Goal: Information Seeking & Learning: Understand process/instructions

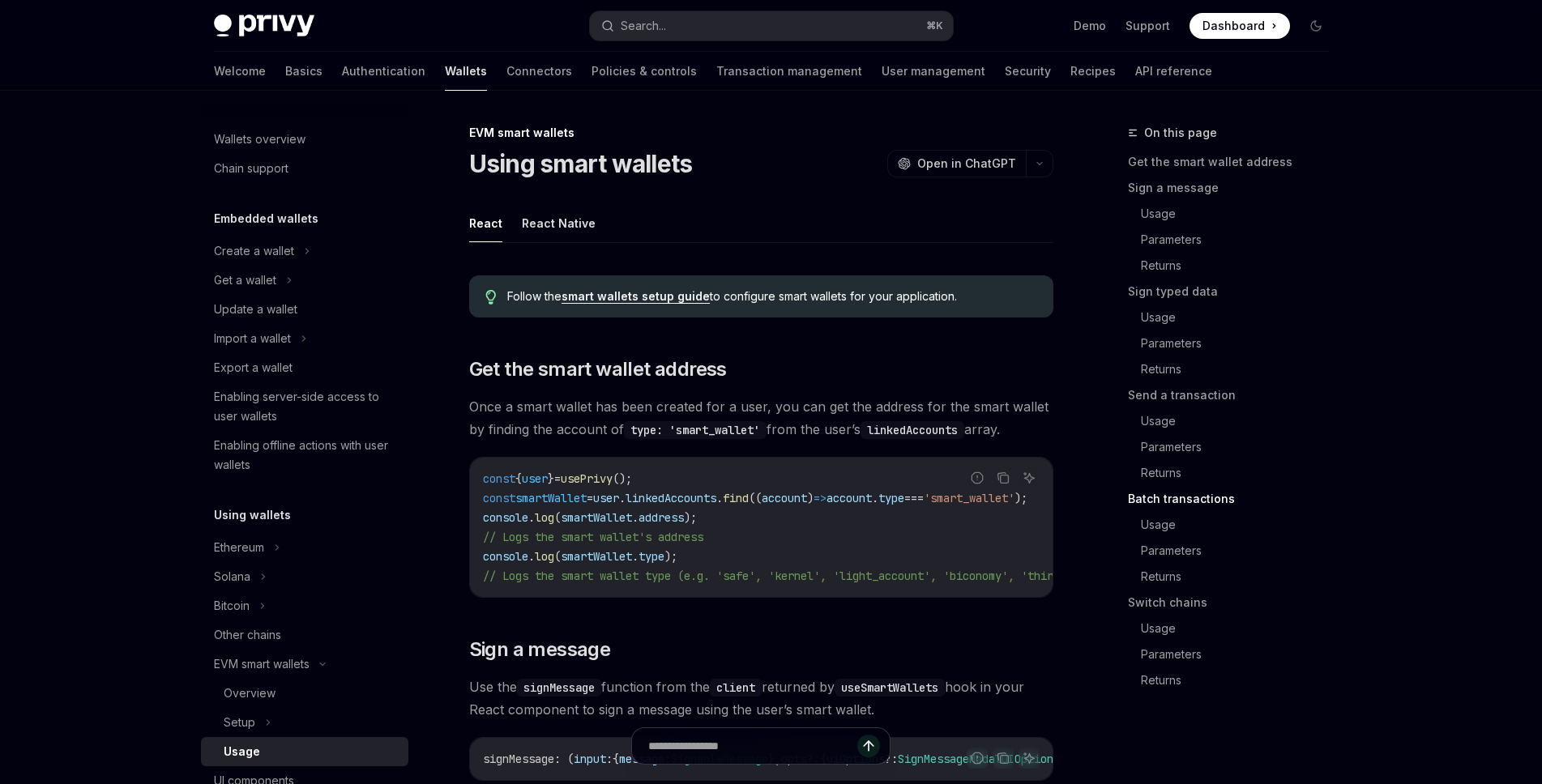
scroll to position [3519, 0]
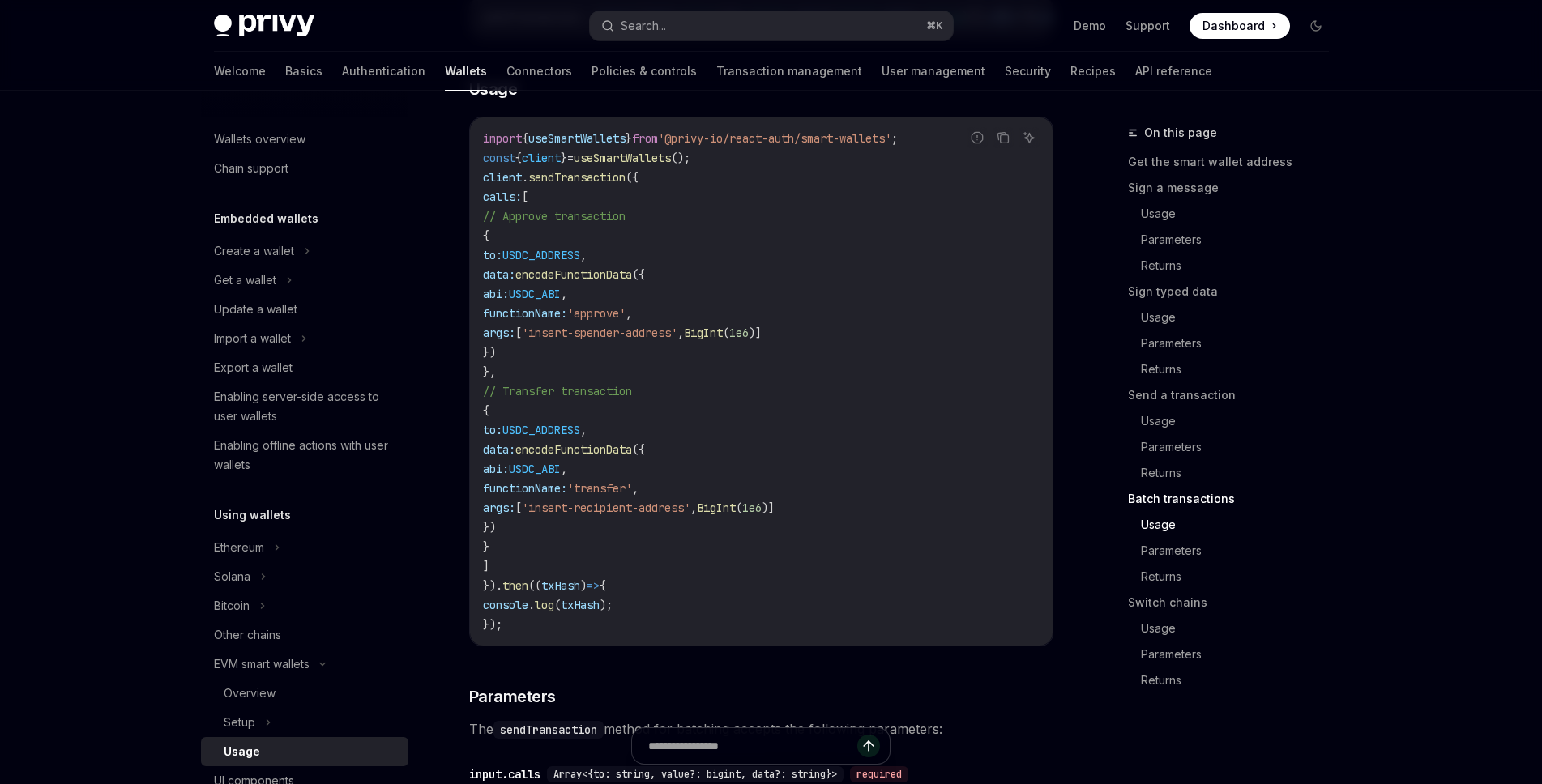
type textarea "*"
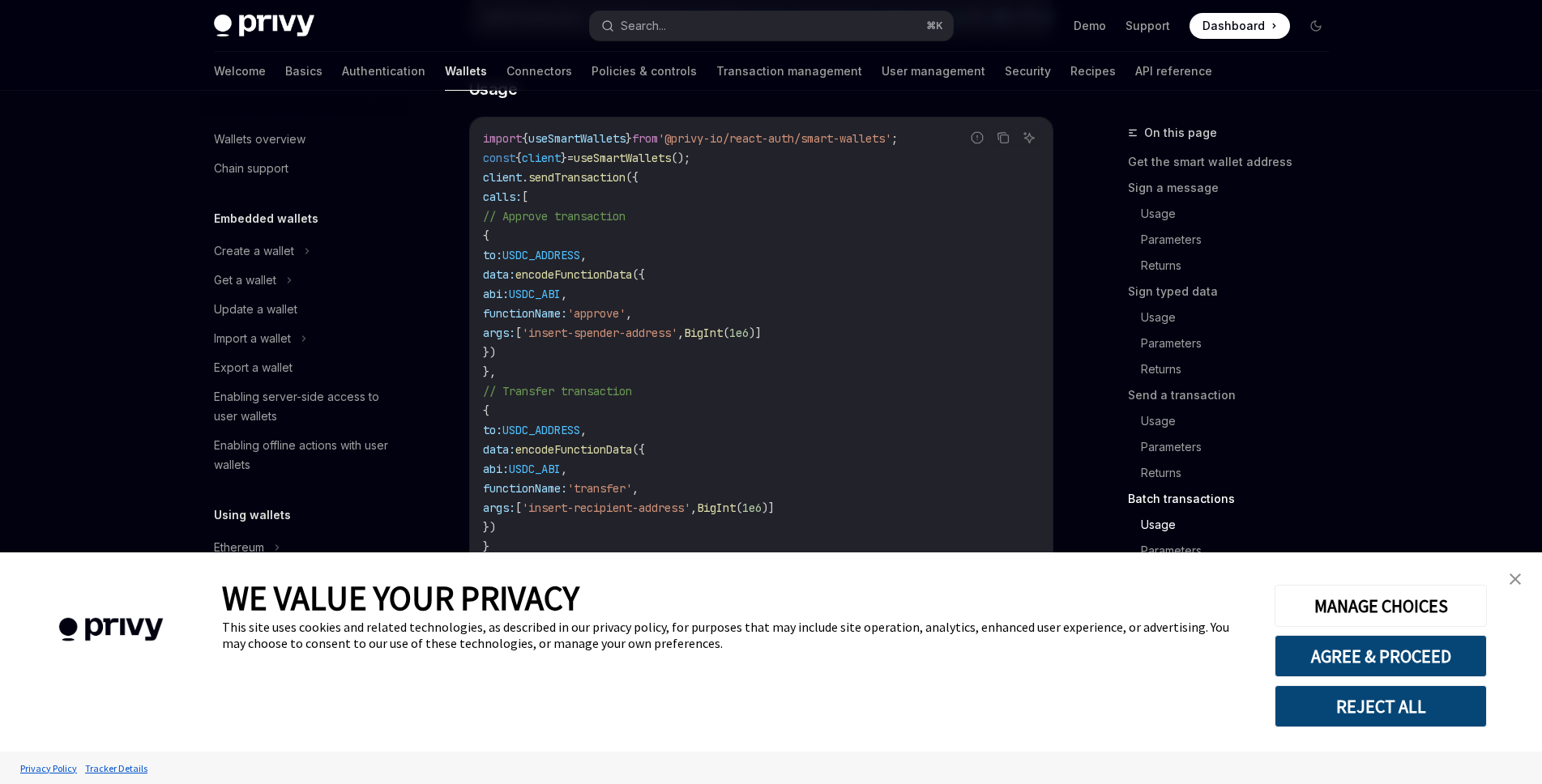
click at [1511, 577] on img "close banner" at bounding box center [1515, 579] width 12 height 12
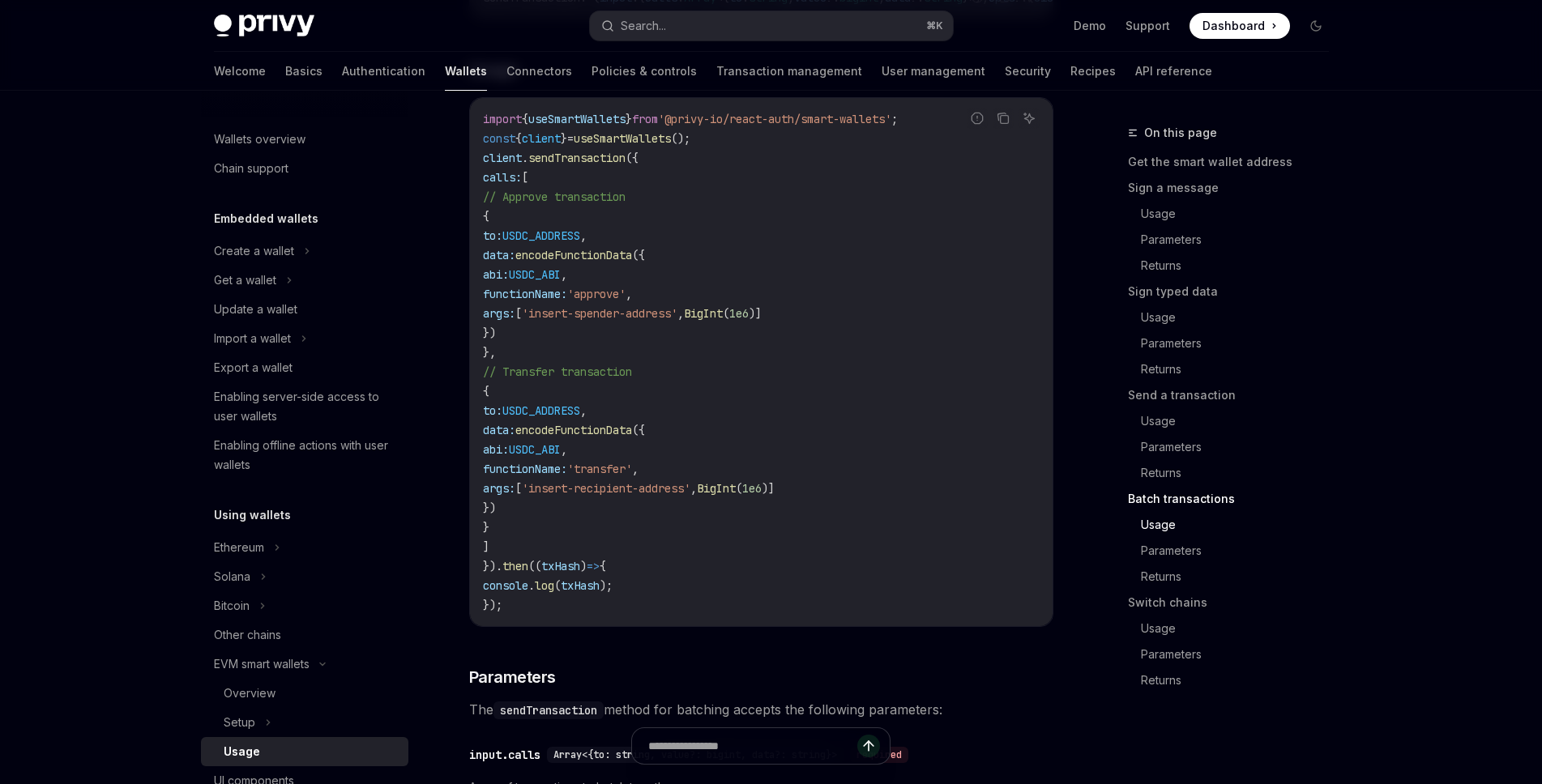
scroll to position [3540, 0]
click at [561, 456] on span "USDC_ABI" at bounding box center [534, 449] width 52 height 15
click at [632, 437] on span "encodeFunctionData" at bounding box center [573, 429] width 116 height 15
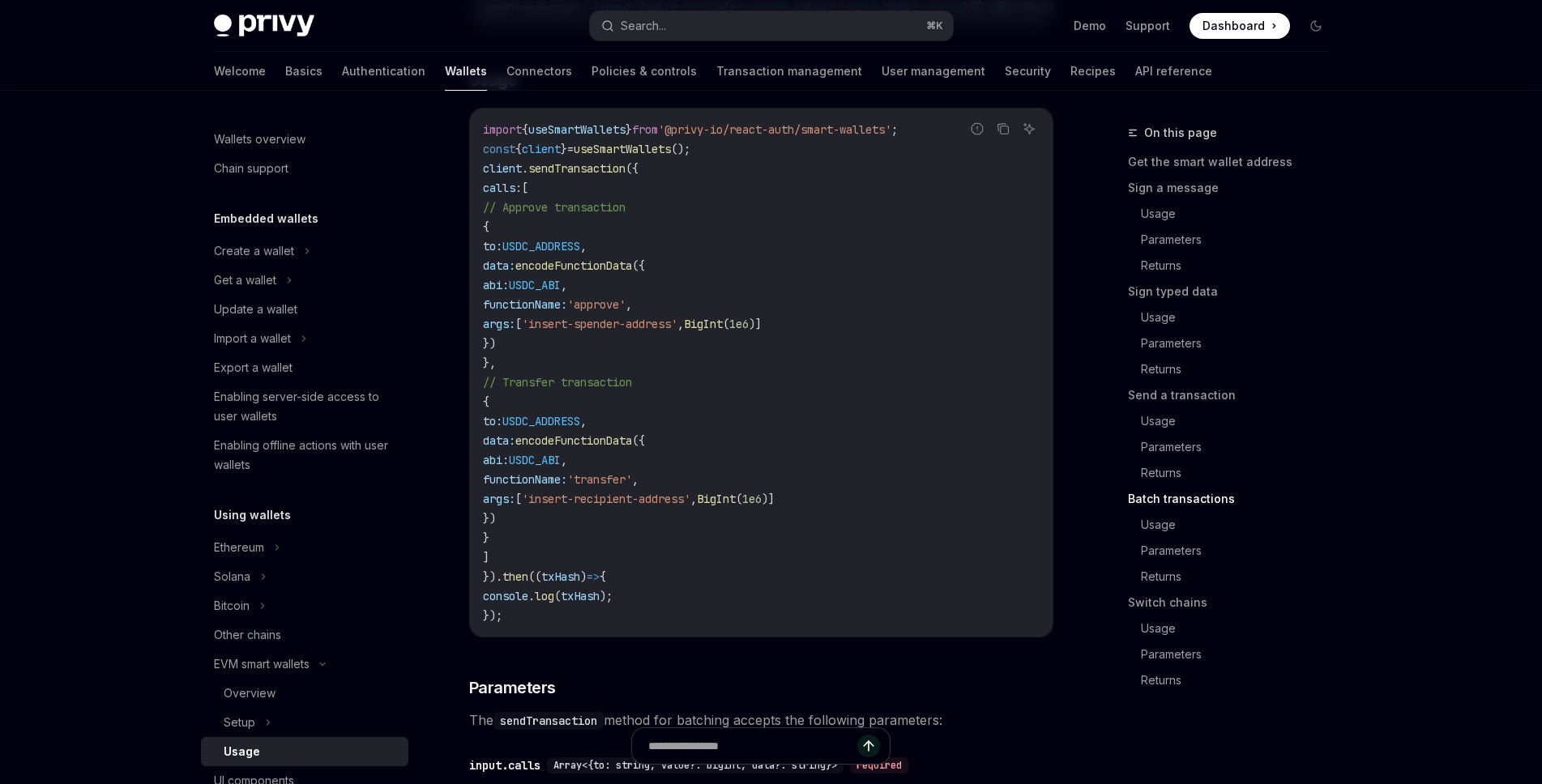
scroll to position [3450, 0]
